Goal: Information Seeking & Learning: Check status

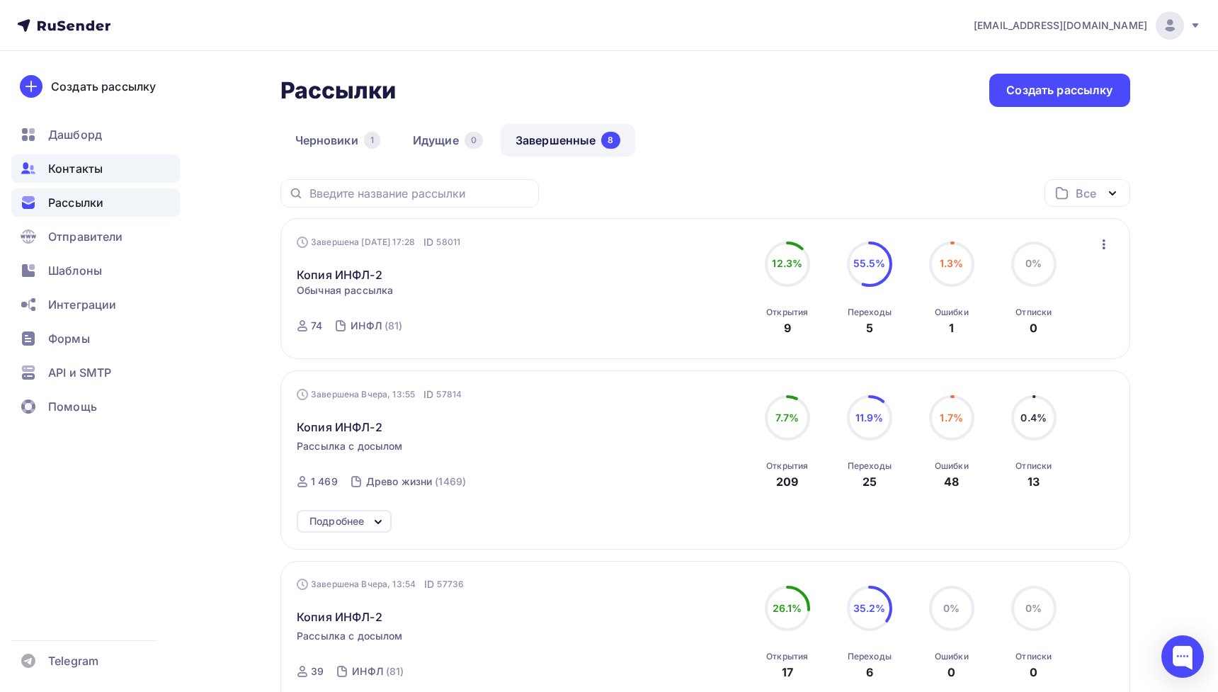
click at [88, 171] on span "Контакты" at bounding box center [75, 168] width 55 height 17
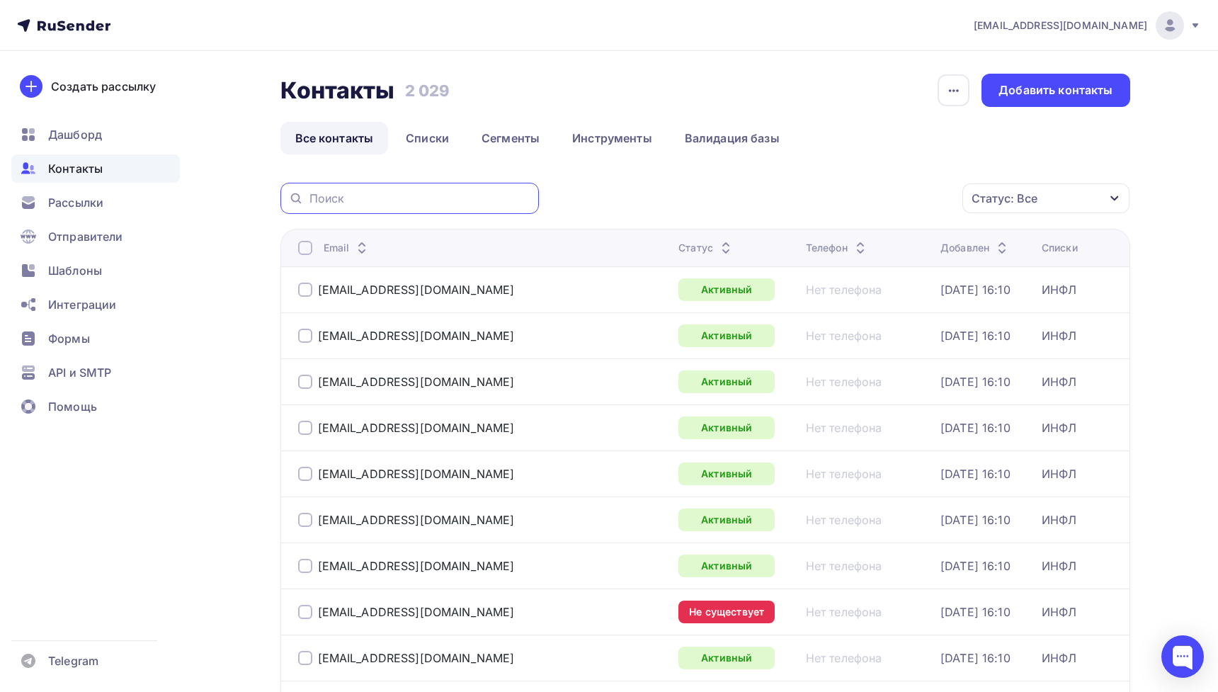
click at [482, 203] on input "text" at bounding box center [420, 199] width 221 height 16
paste input "[EMAIL_ADDRESS][DOMAIN_NAME]"
type input "[EMAIL_ADDRESS][DOMAIN_NAME]"
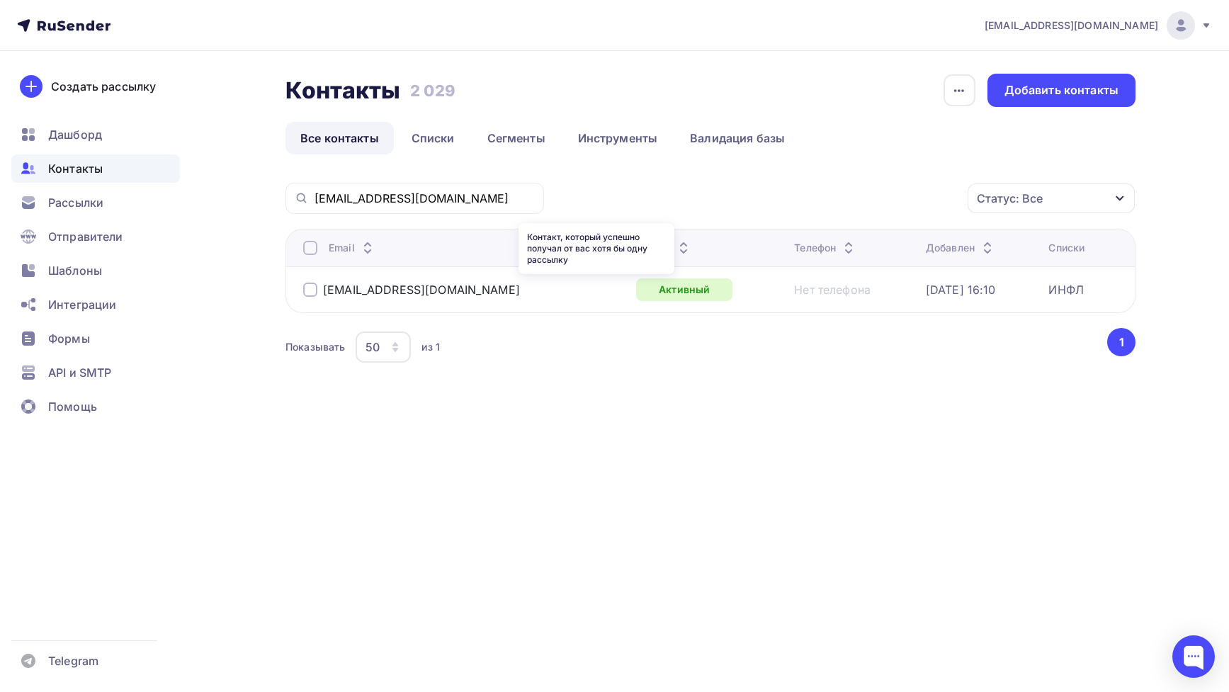
click at [636, 285] on div "Активный" at bounding box center [684, 289] width 96 height 23
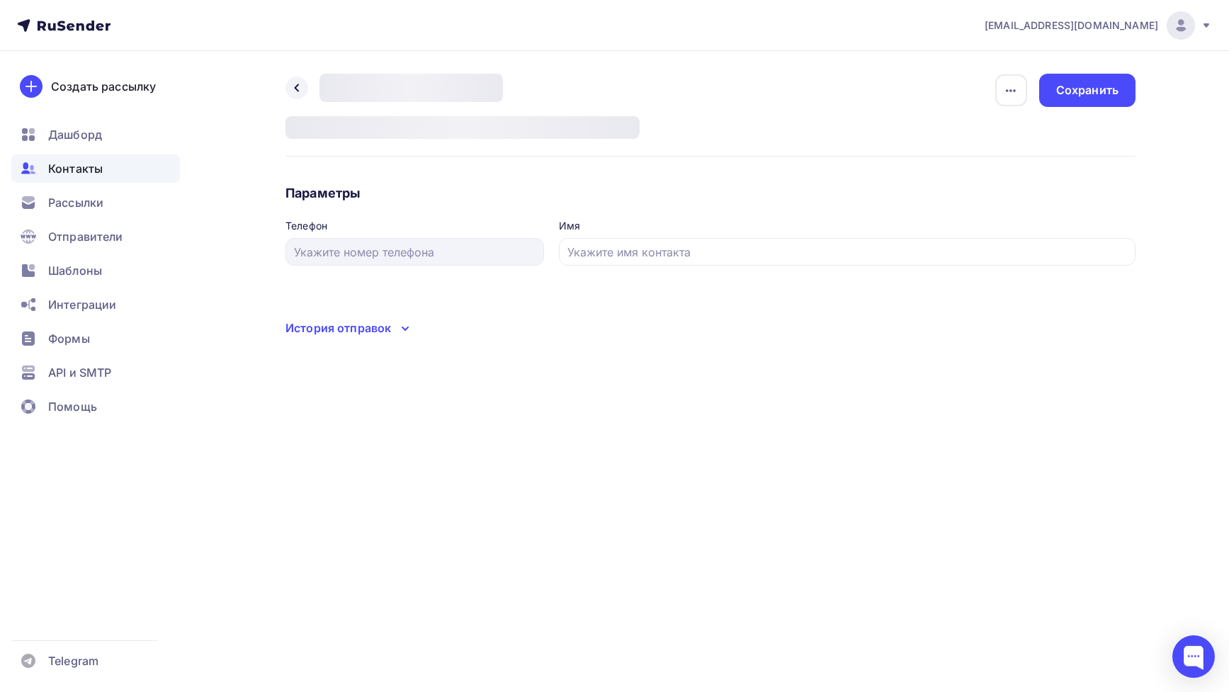
type input "[PERSON_NAME]"
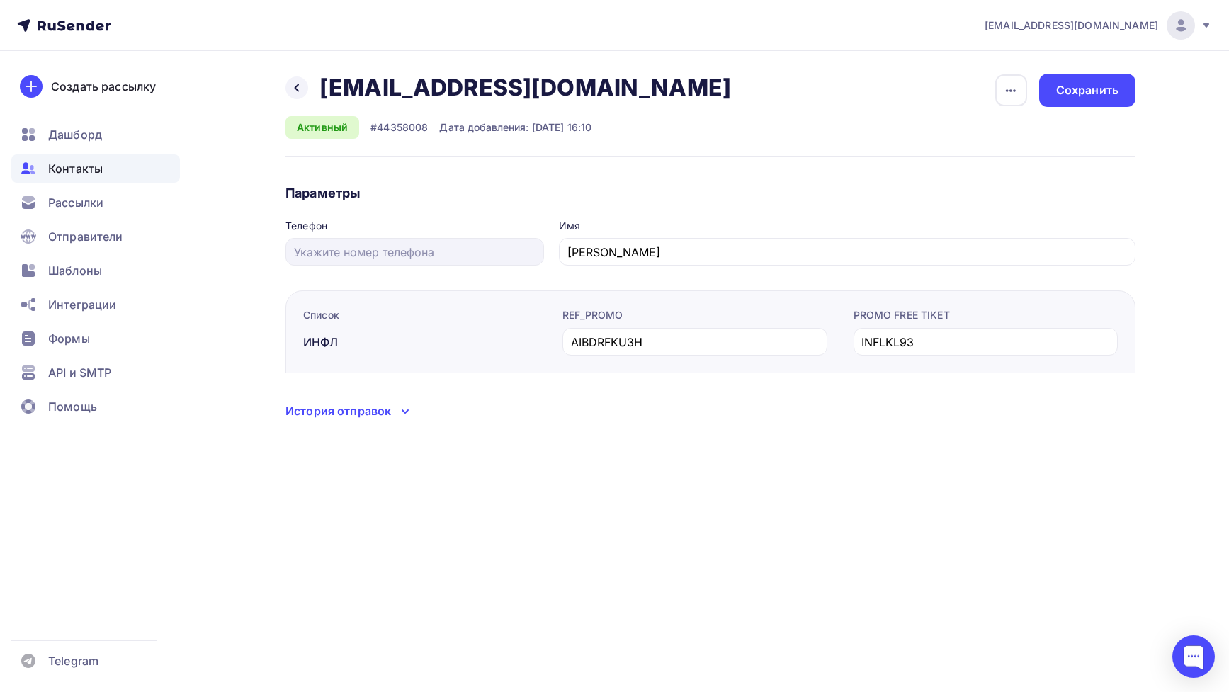
click at [616, 410] on div "История отправок" at bounding box center [710, 411] width 850 height 18
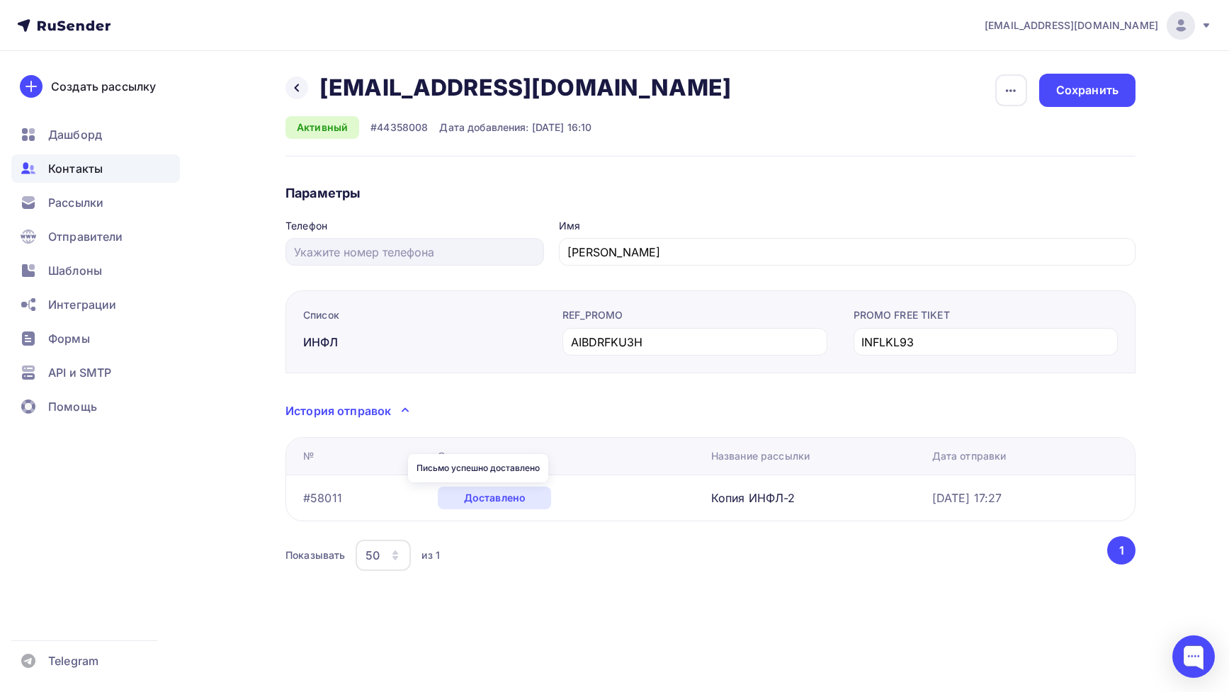
click at [517, 507] on div "Доставлено" at bounding box center [494, 498] width 113 height 23
click at [713, 497] on link "Копия ИНФЛ-2" at bounding box center [753, 498] width 84 height 14
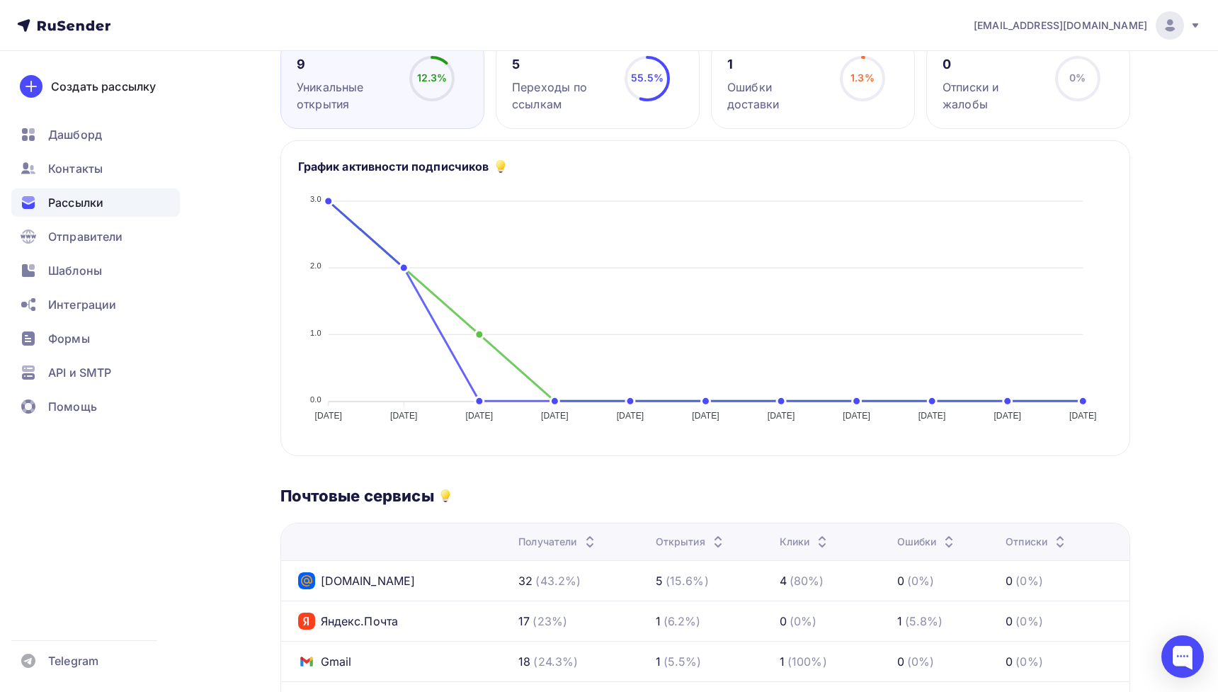
scroll to position [228, 0]
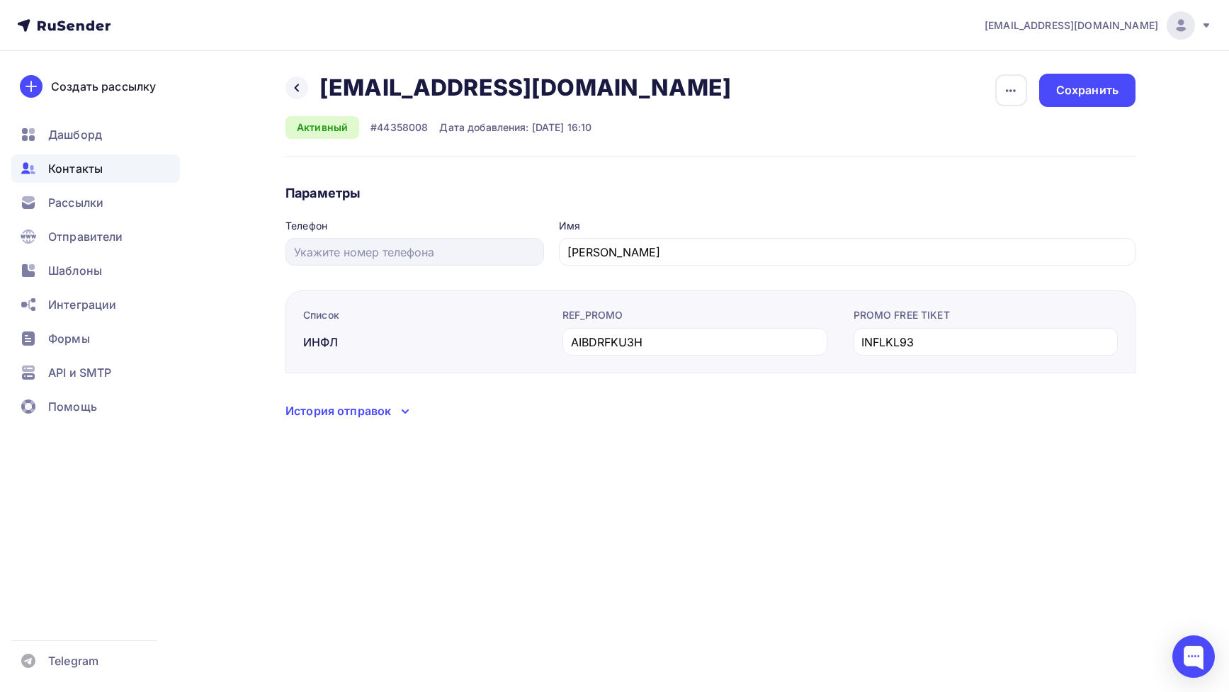
click at [359, 498] on div "[EMAIL_ADDRESS][DOMAIN_NAME] Аккаунт Тарифы Выйти Создать рассылку [GEOGRAPHIC_…" at bounding box center [614, 346] width 1229 height 692
click at [349, 411] on div "История отправок" at bounding box center [338, 410] width 106 height 17
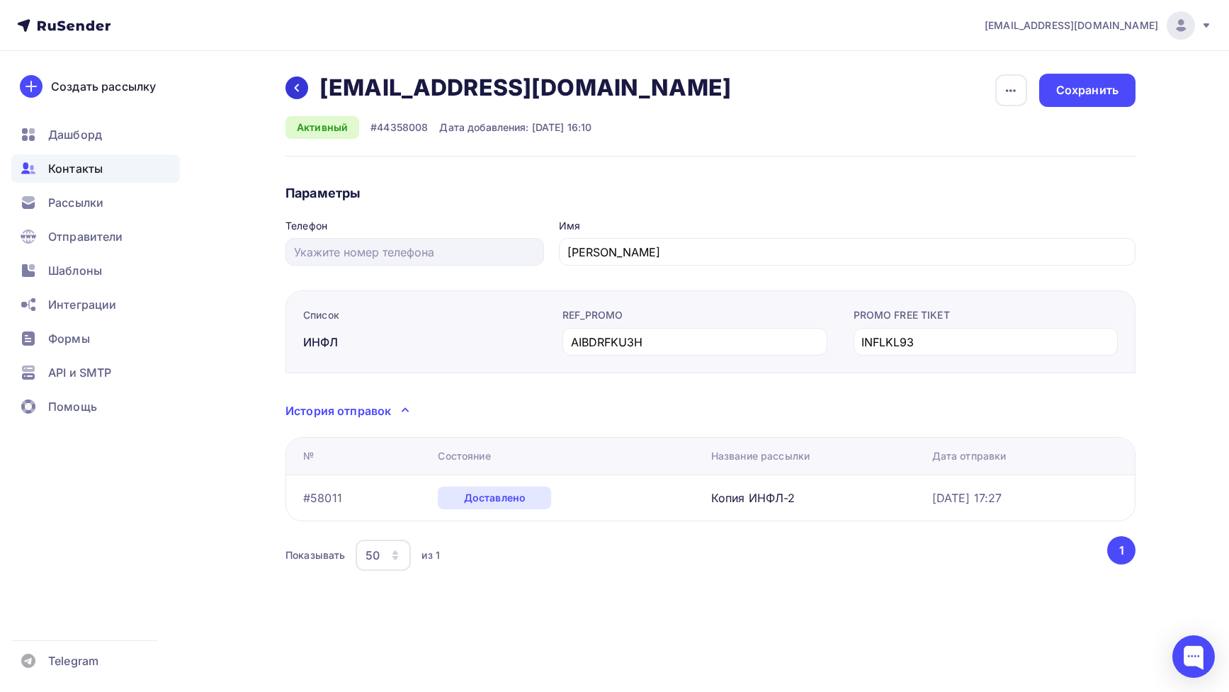
click at [303, 79] on div at bounding box center [296, 88] width 23 height 23
